Goal: Check status: Check status

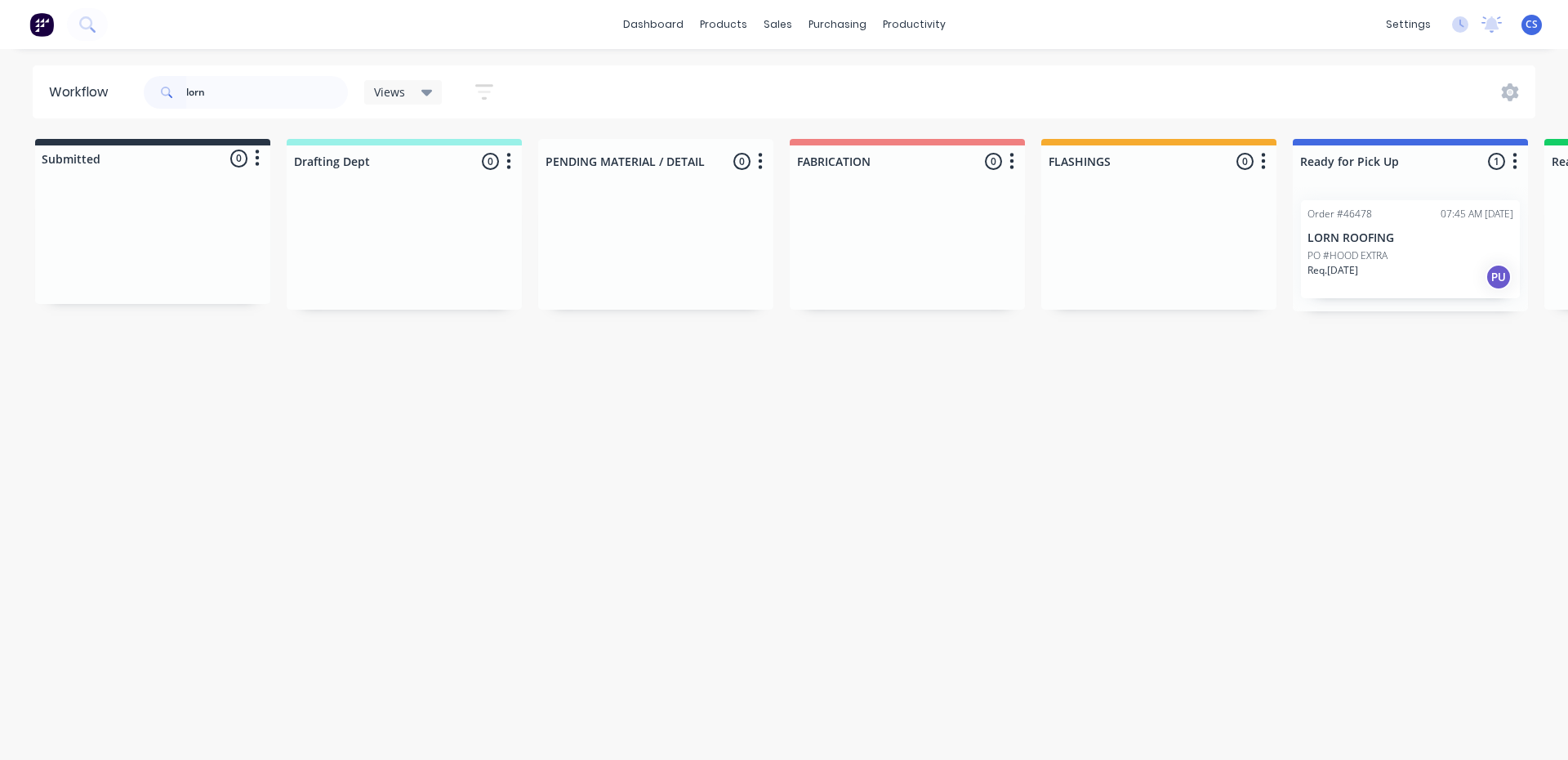
drag, startPoint x: 202, startPoint y: 91, endPoint x: 179, endPoint y: 96, distance: 23.5
click at [179, 96] on div "lorn" at bounding box center [246, 92] width 204 height 33
type input "tasty"
click at [1401, 303] on div "Req. [DATE] PU" at bounding box center [1411, 316] width 206 height 28
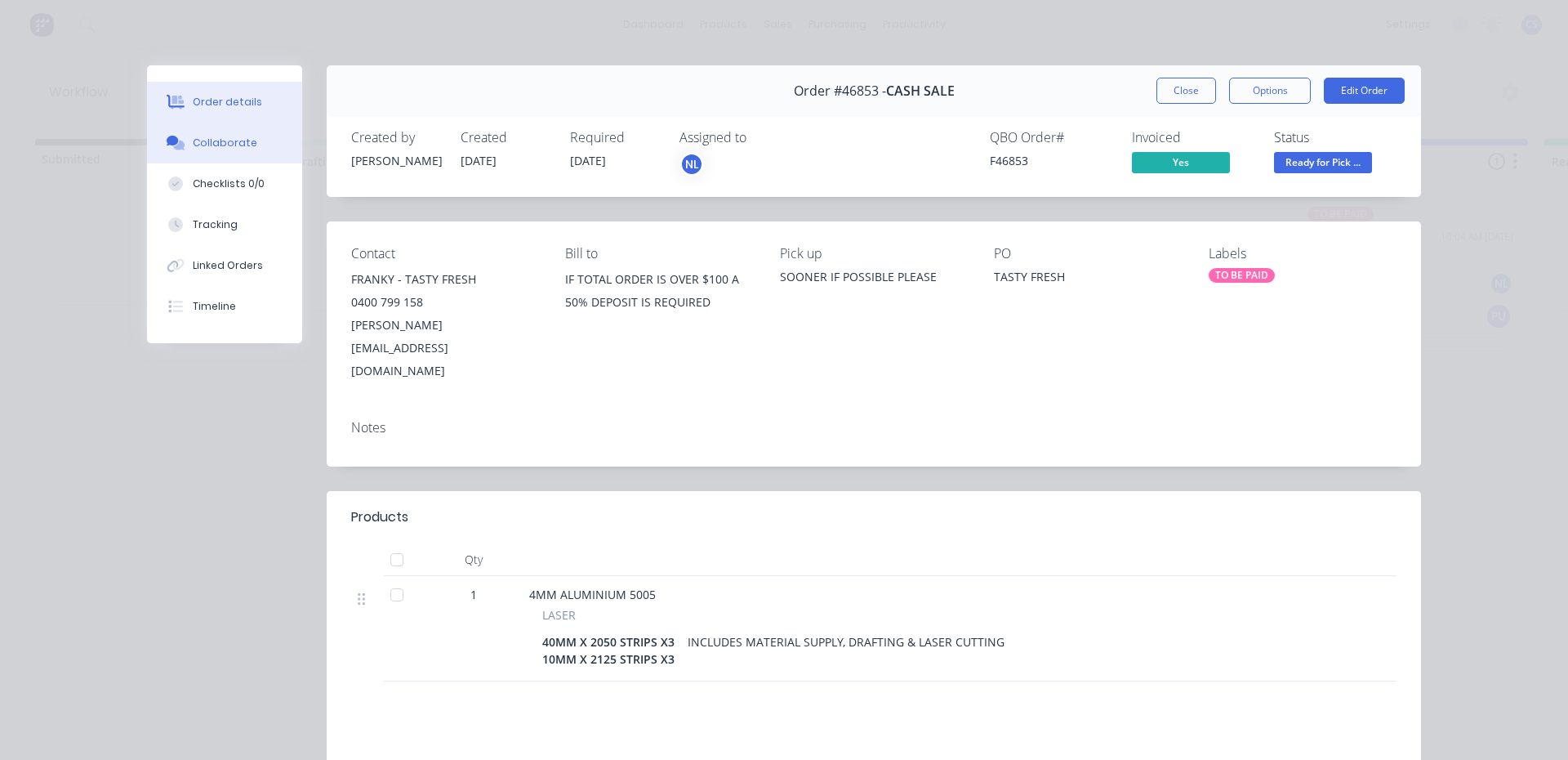
click at [176, 152] on button "Collaborate" at bounding box center [225, 143] width 156 height 41
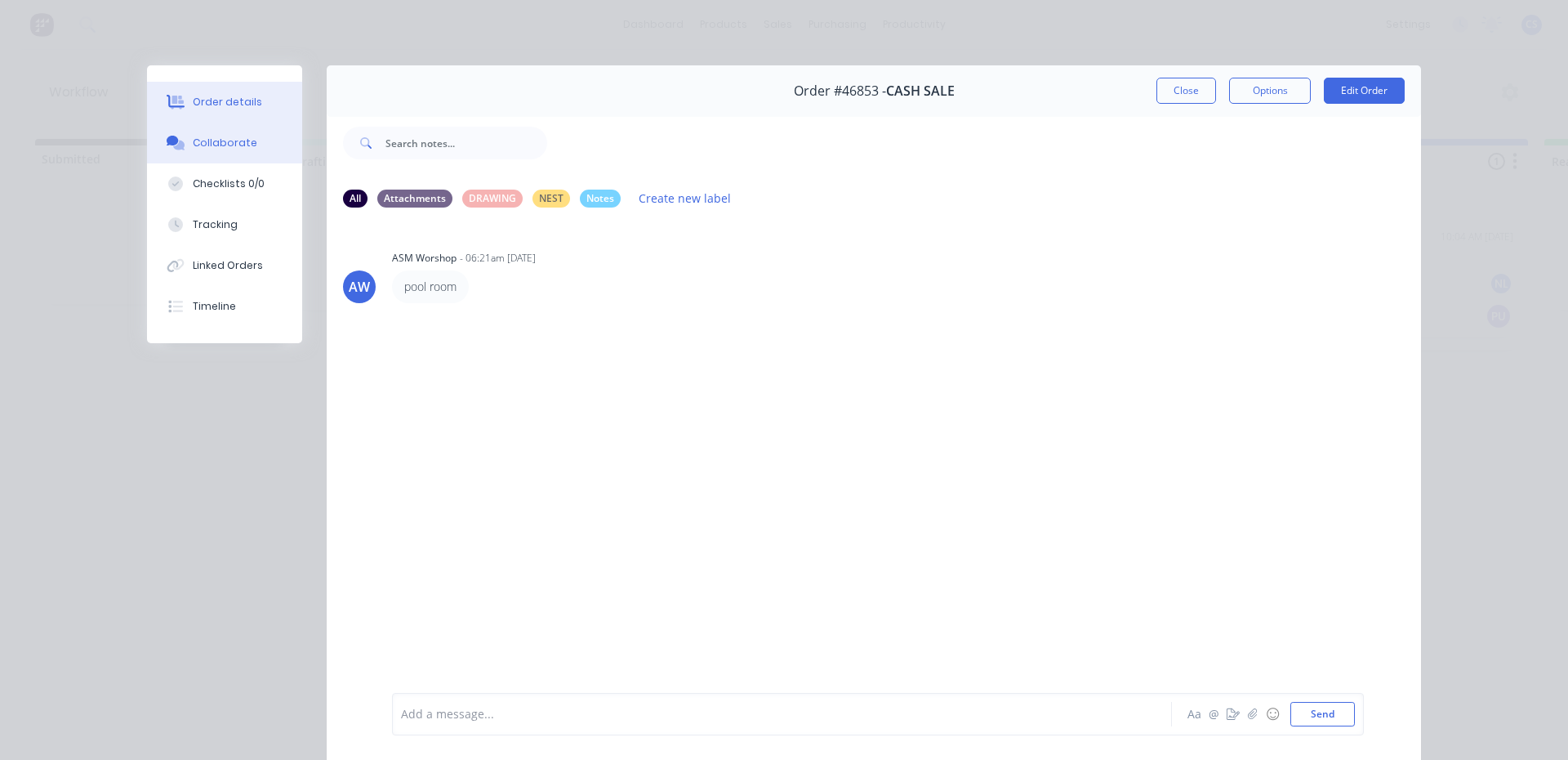
click at [202, 100] on div "Order details" at bounding box center [227, 102] width 69 height 15
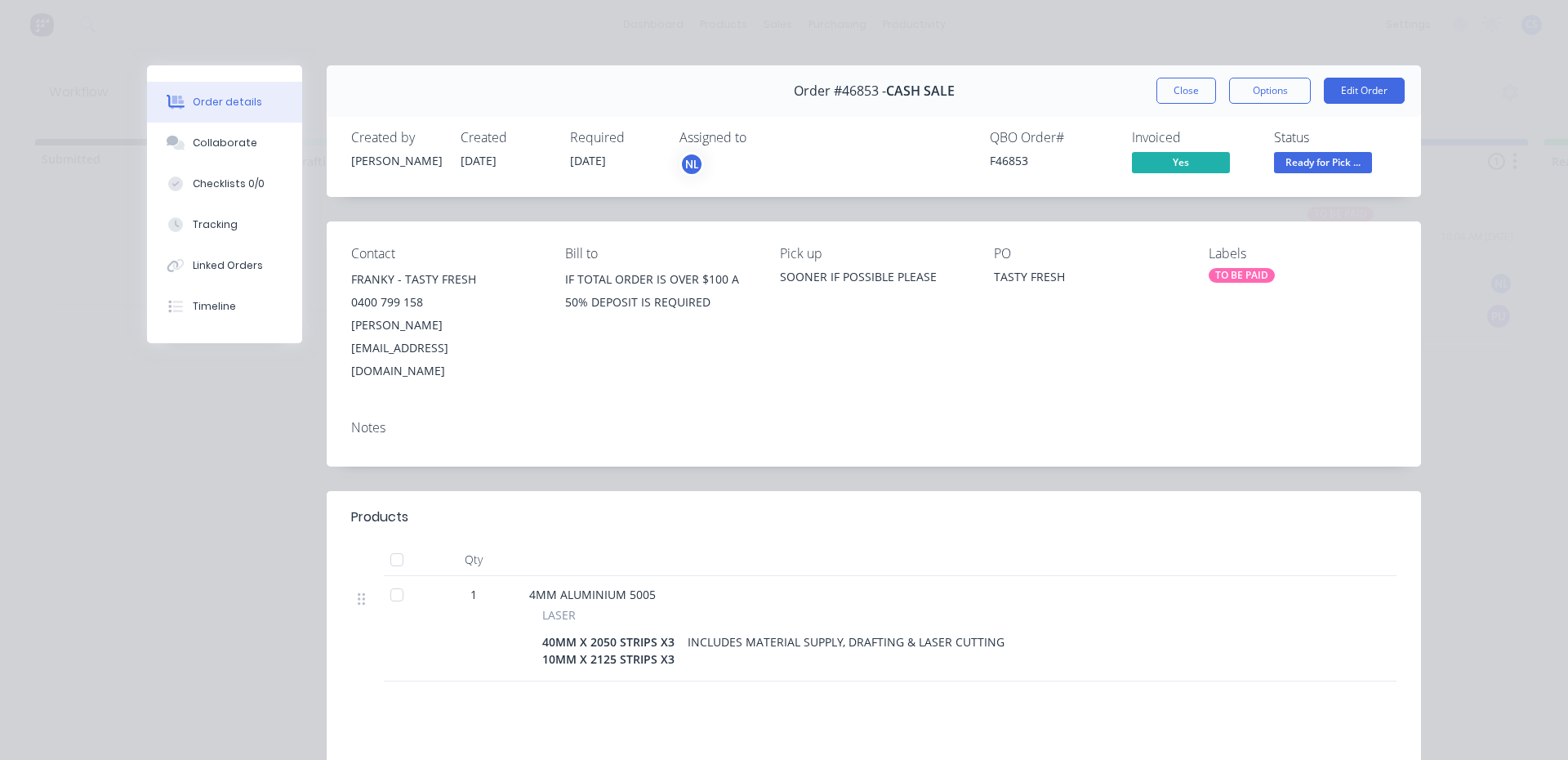
click at [1252, 269] on div "TO BE PAID" at bounding box center [1242, 275] width 66 height 15
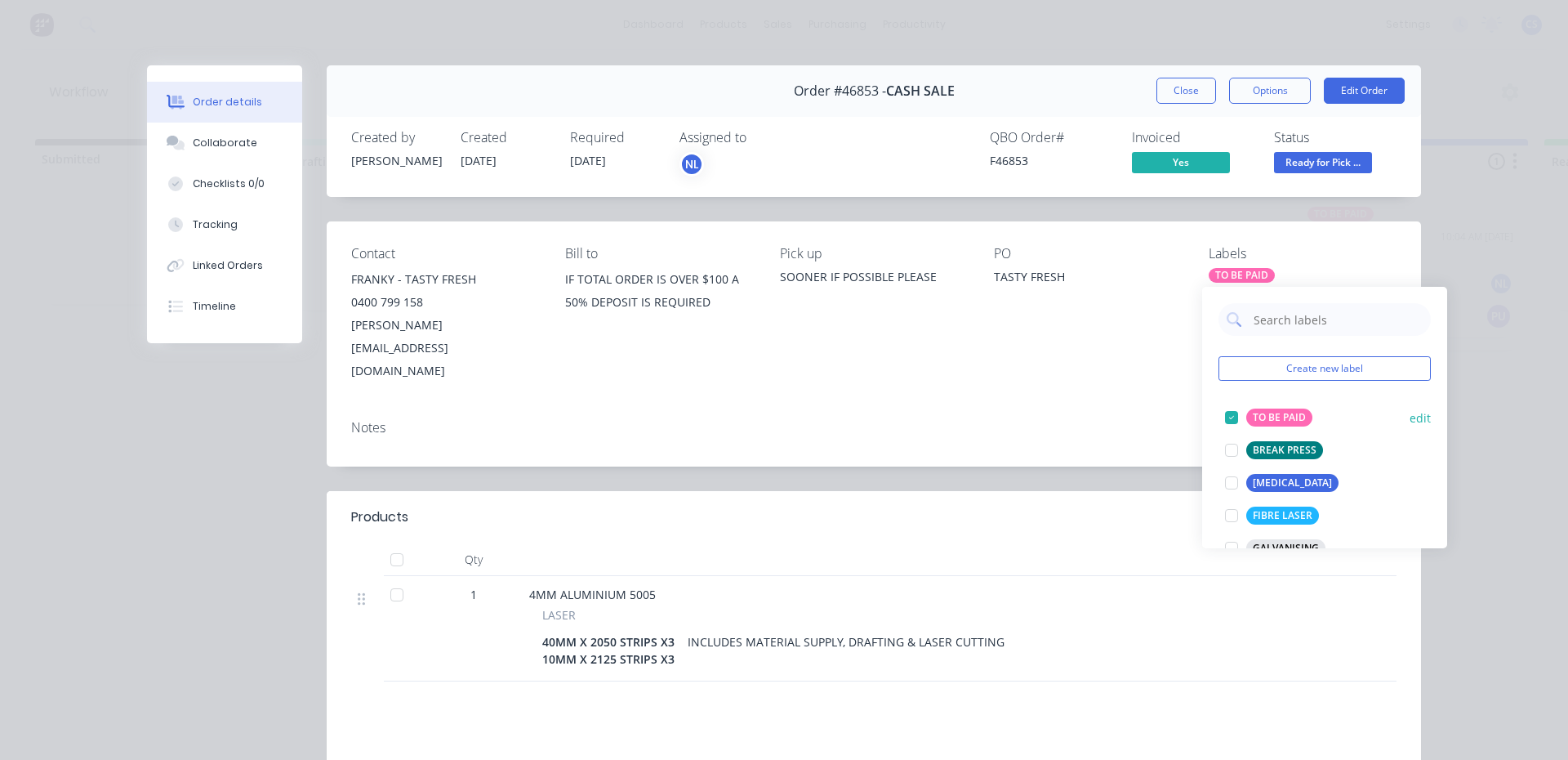
click at [1255, 428] on button "TO BE PAID" at bounding box center [1269, 417] width 100 height 23
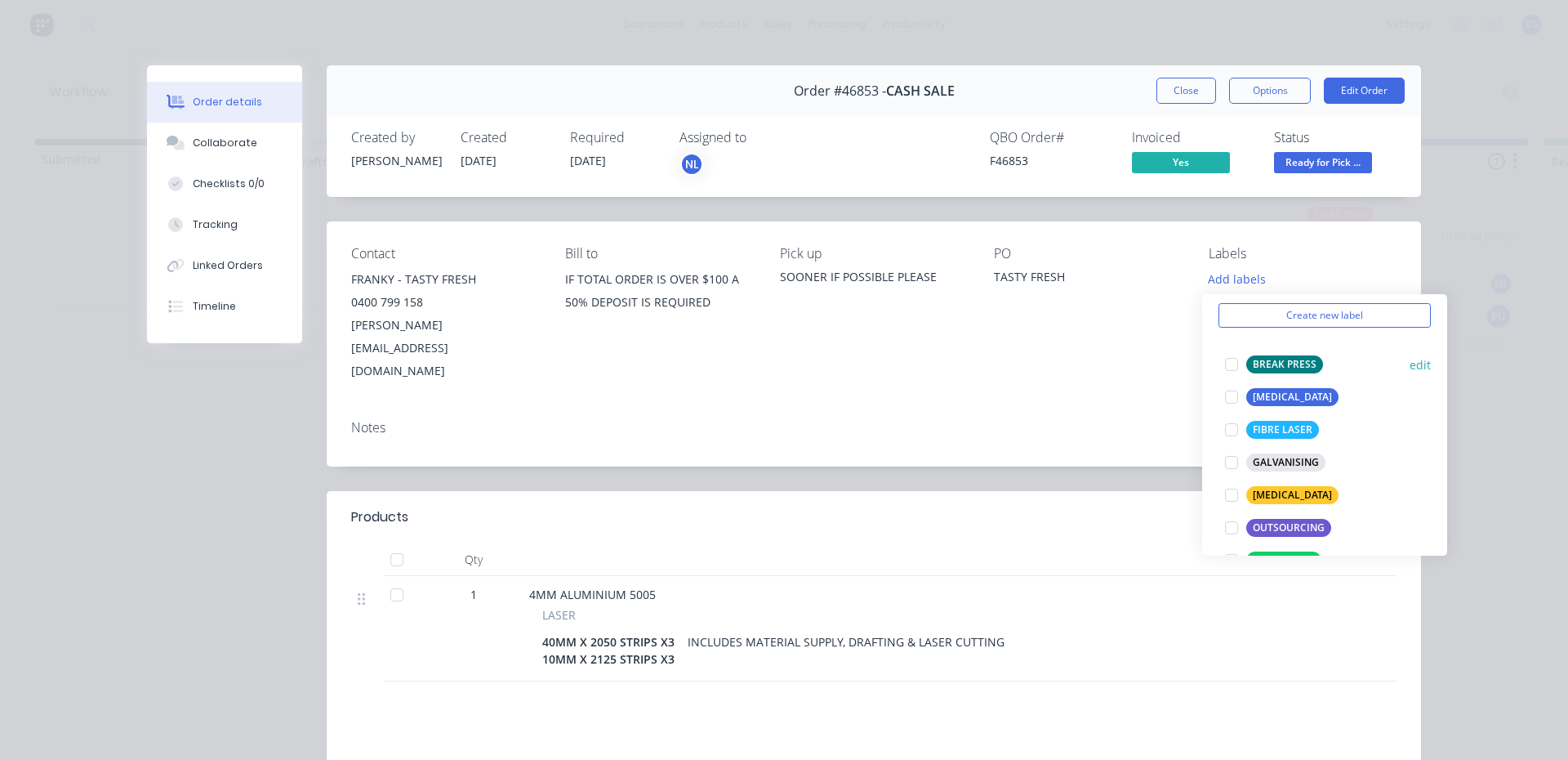
scroll to position [163, 0]
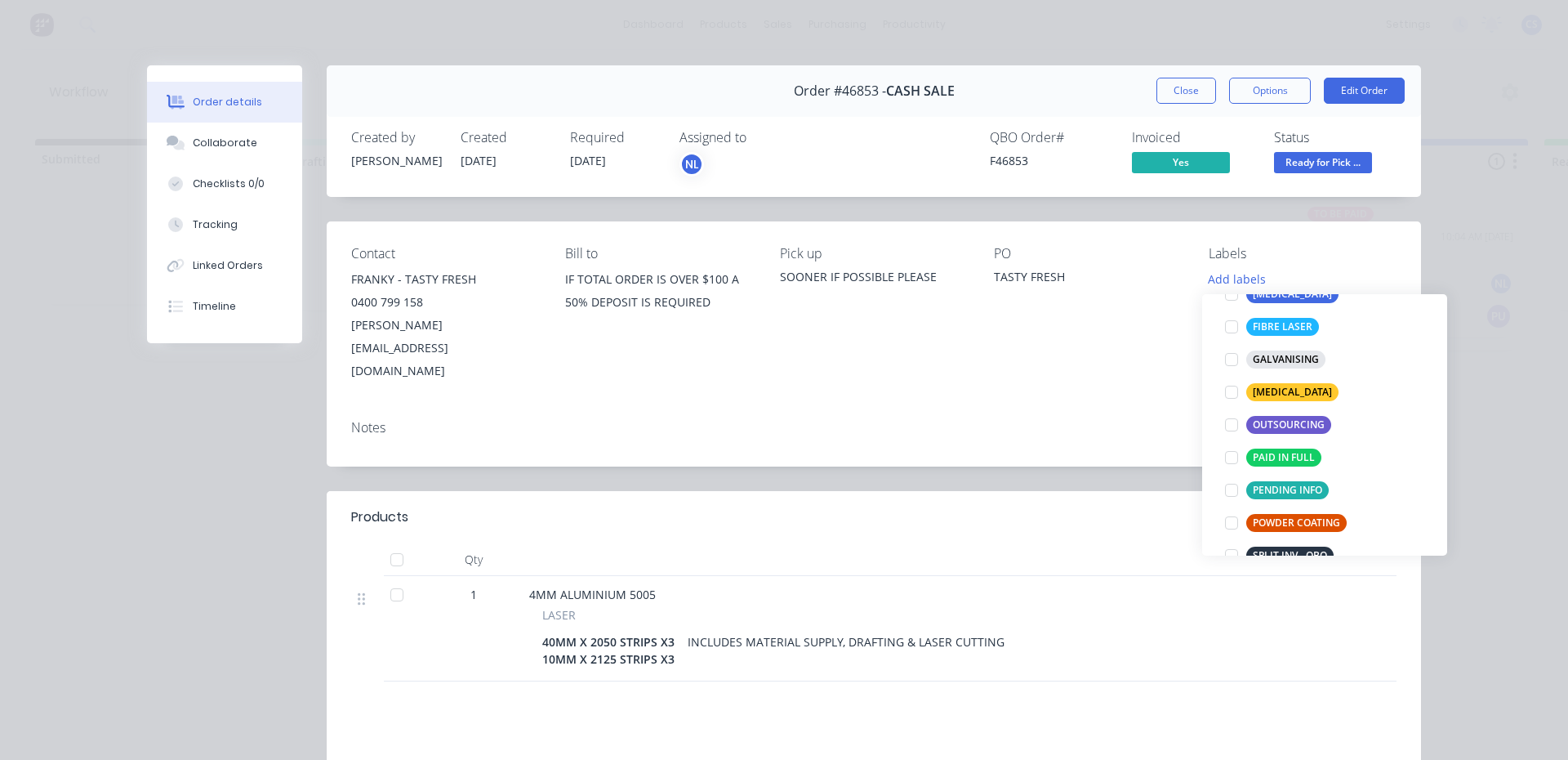
drag, startPoint x: 1273, startPoint y: 452, endPoint x: 1251, endPoint y: 446, distance: 22.8
click at [1273, 452] on div "PAID IN FULL" at bounding box center [1283, 458] width 75 height 18
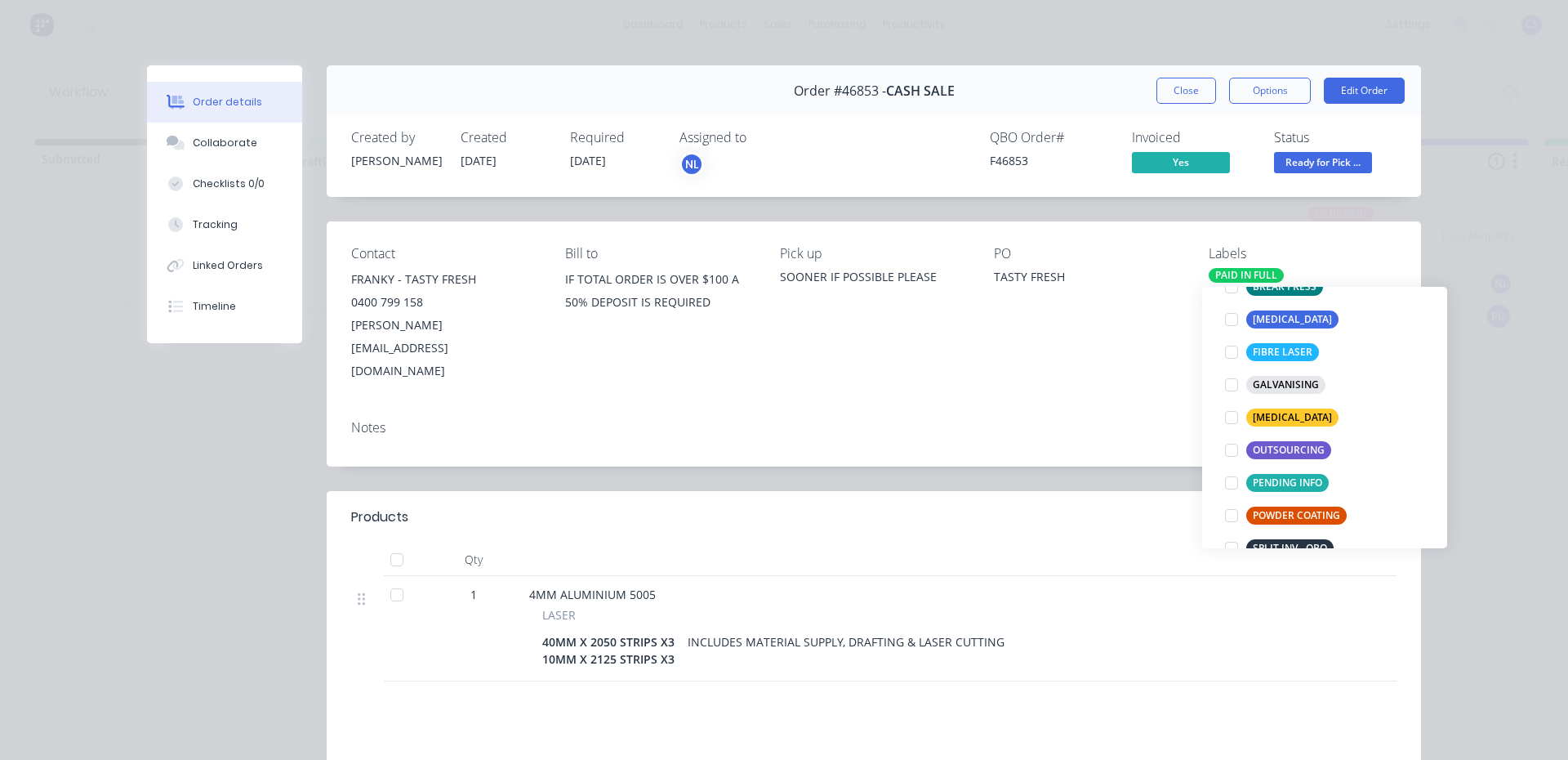
scroll to position [0, 0]
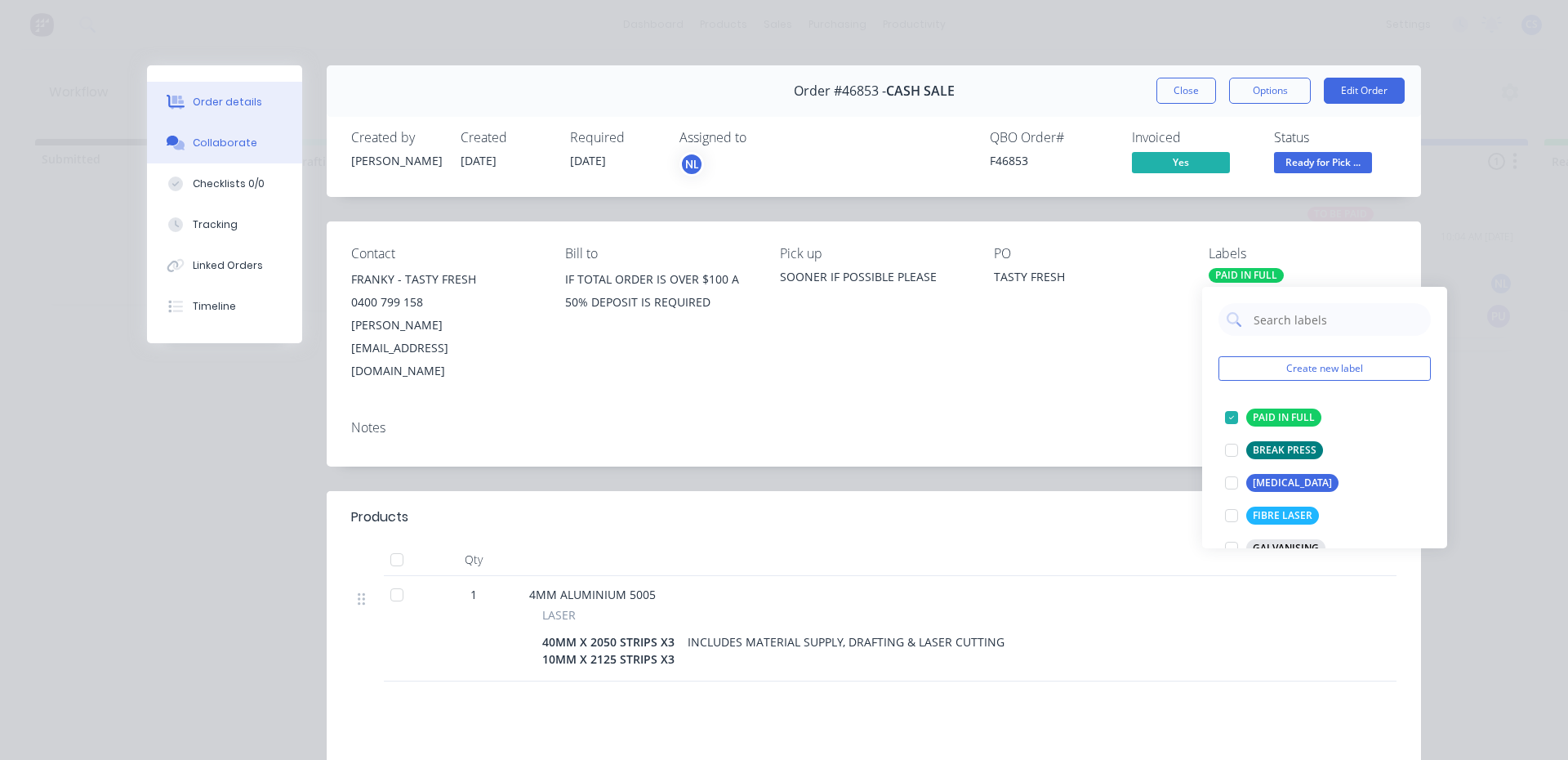
click at [219, 144] on div "Collaborate" at bounding box center [225, 143] width 64 height 15
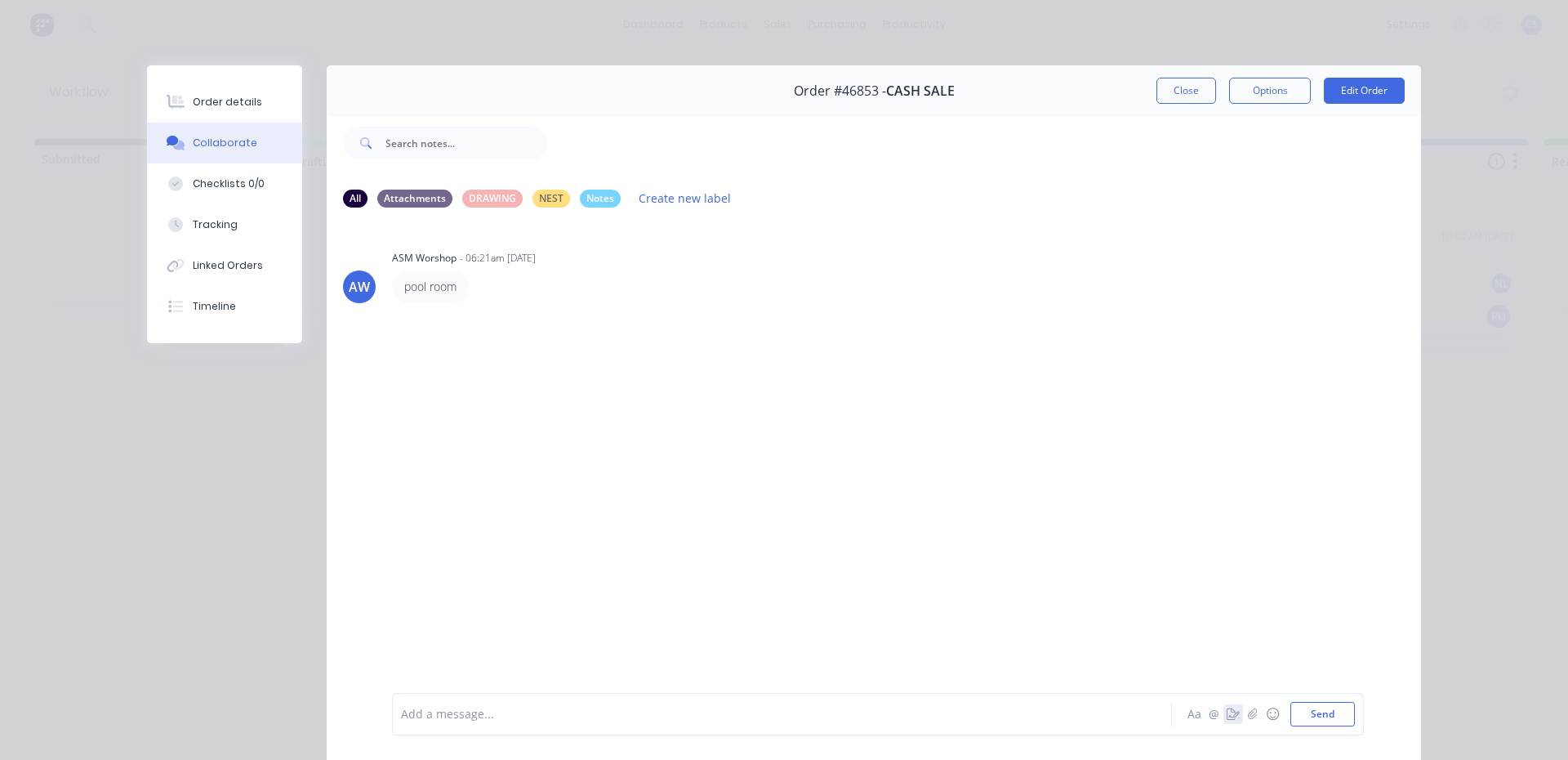
click at [1228, 716] on icon "button" at bounding box center [1234, 714] width 13 height 12
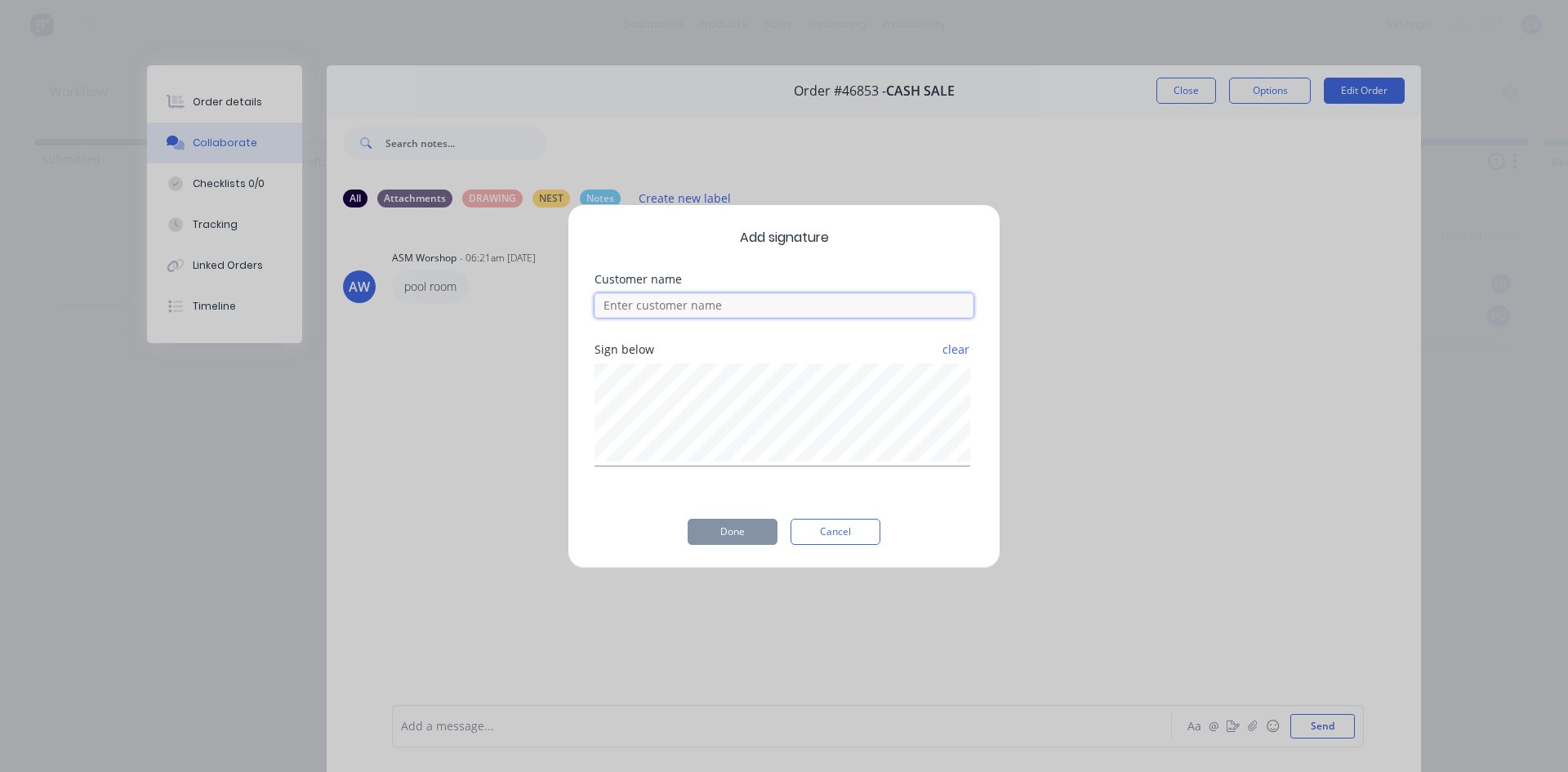
click at [849, 304] on input at bounding box center [784, 305] width 379 height 25
type input "franky"
click at [729, 530] on button "Done" at bounding box center [733, 532] width 90 height 26
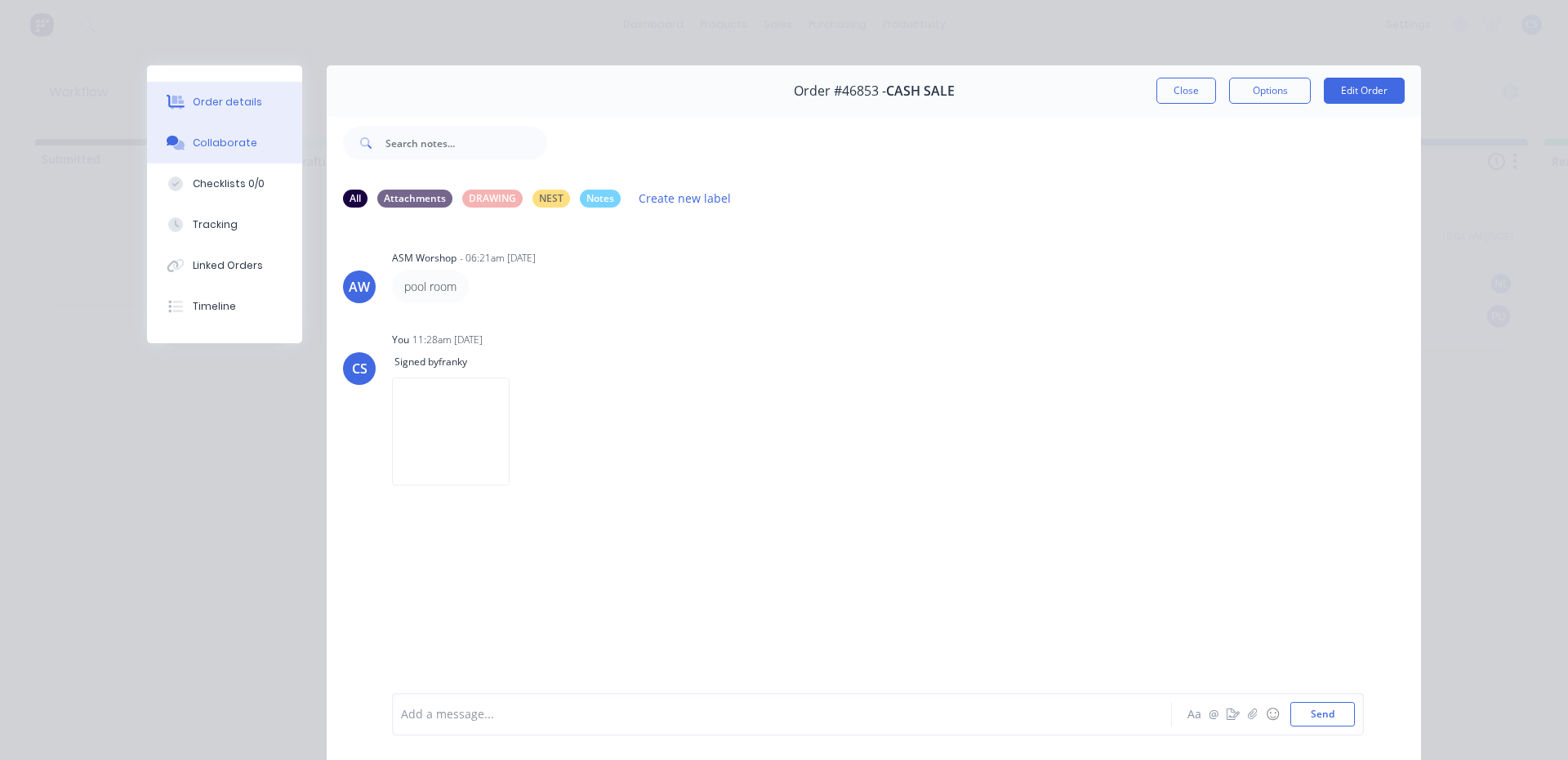
click at [232, 91] on button "Order details" at bounding box center [225, 102] width 156 height 41
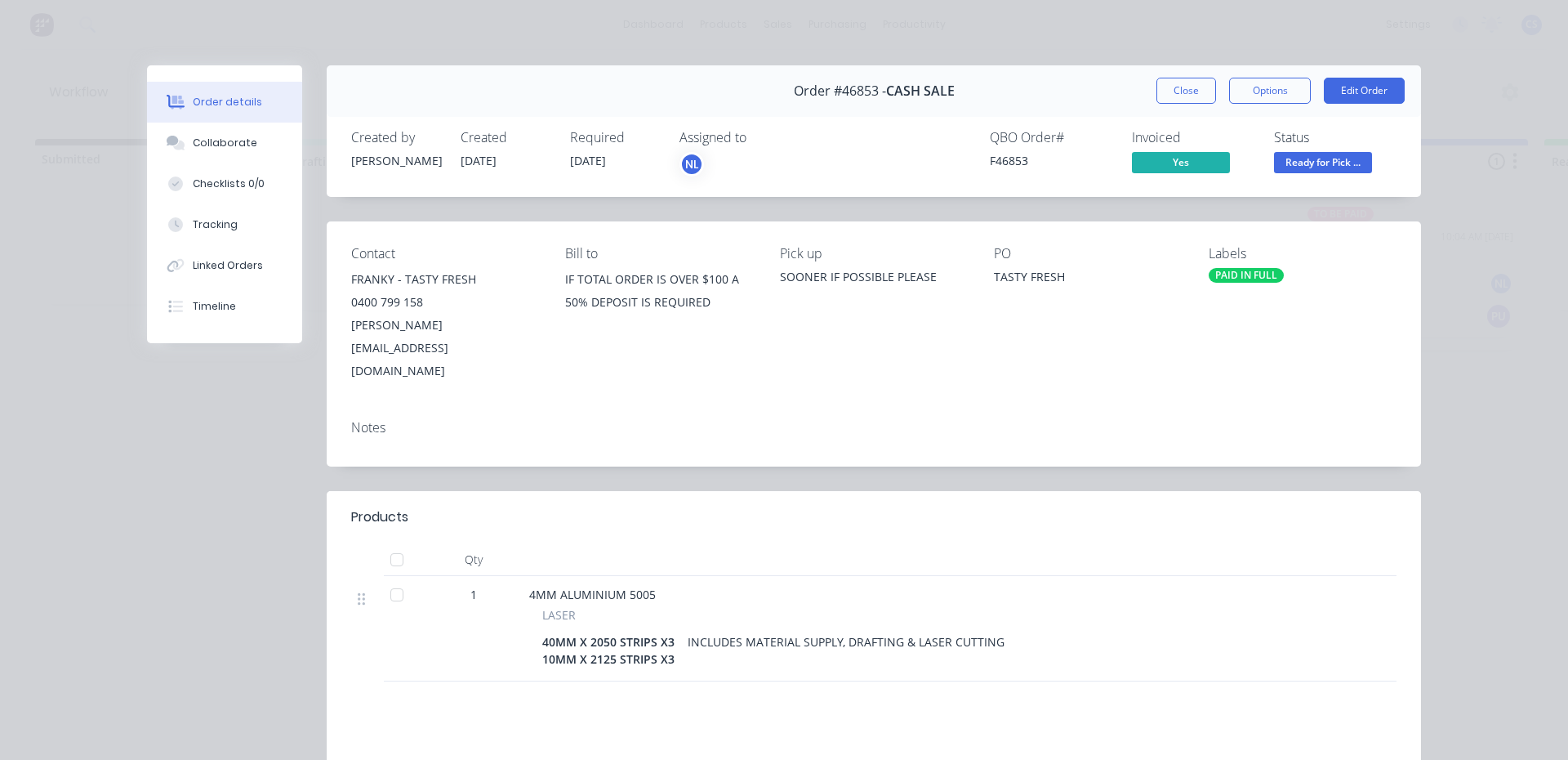
click at [1314, 164] on span "Ready for Pick ..." at bounding box center [1323, 162] width 98 height 21
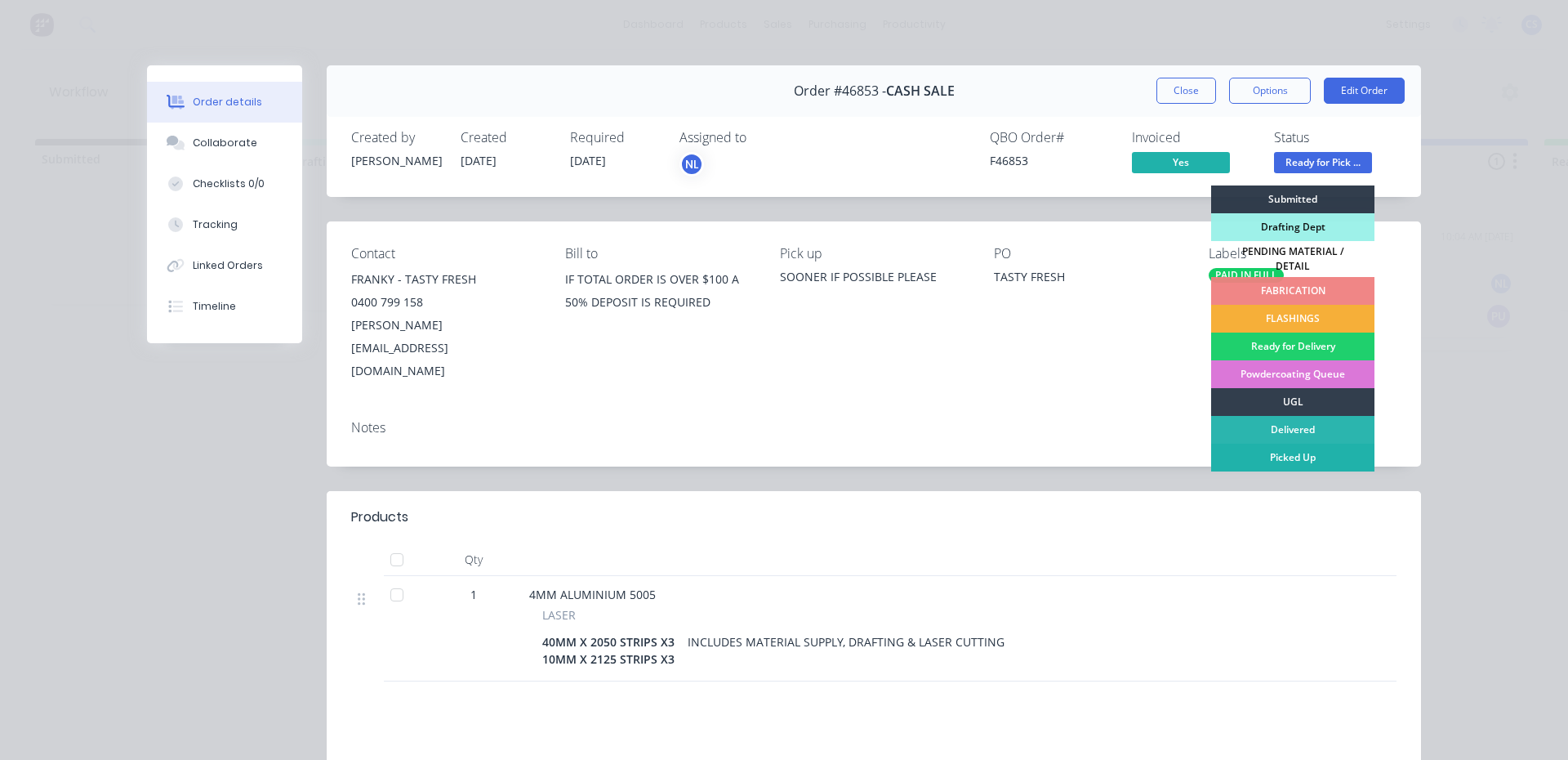
click at [1316, 447] on div "Picked Up" at bounding box center [1293, 458] width 163 height 28
